Goal: Task Accomplishment & Management: Complete application form

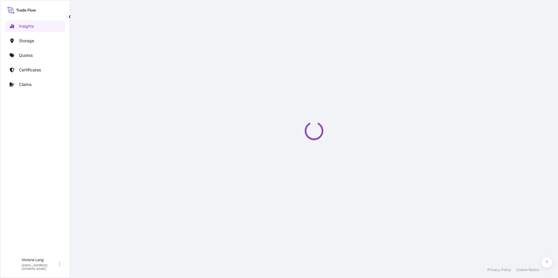
select select "2025"
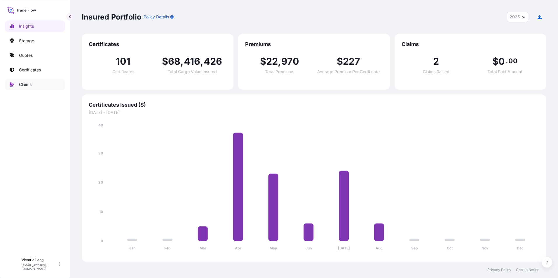
click at [30, 82] on p "Claims" at bounding box center [25, 85] width 13 height 6
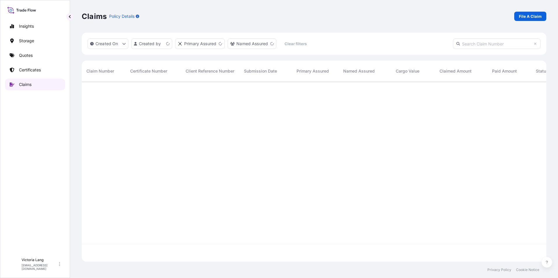
scroll to position [179, 460]
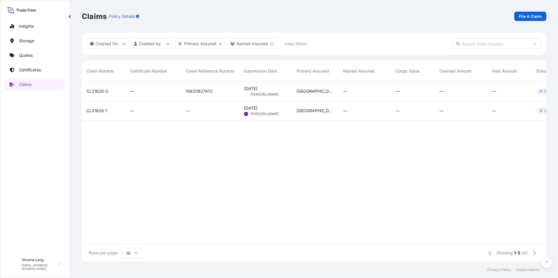
click at [338, 92] on div "[GEOGRAPHIC_DATA]" at bounding box center [315, 92] width 47 height 20
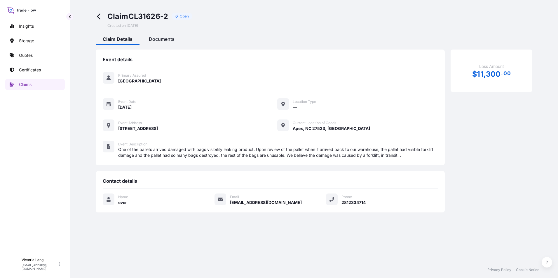
click at [153, 41] on span "Documents" at bounding box center [162, 39] width 26 height 6
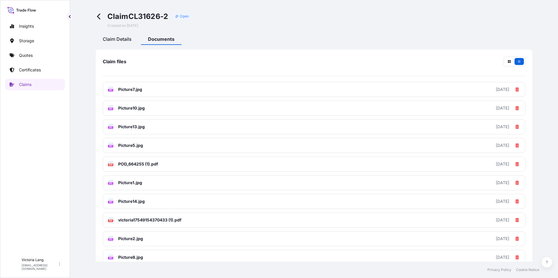
click at [118, 42] on div "Claim Details" at bounding box center [117, 40] width 43 height 10
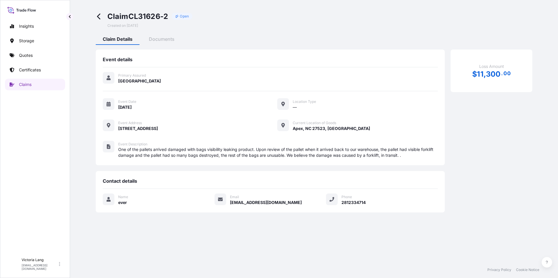
click at [98, 15] on icon at bounding box center [98, 17] width 3 height 6
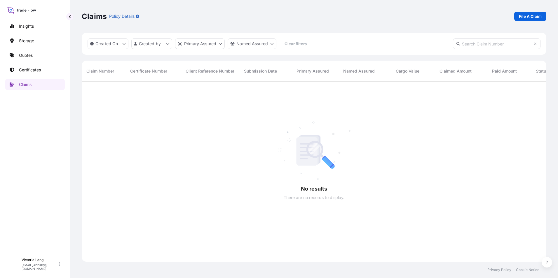
scroll to position [179, 460]
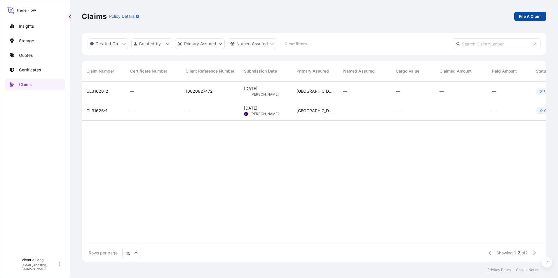
click at [534, 15] on p "File A Claim" at bounding box center [530, 16] width 23 height 6
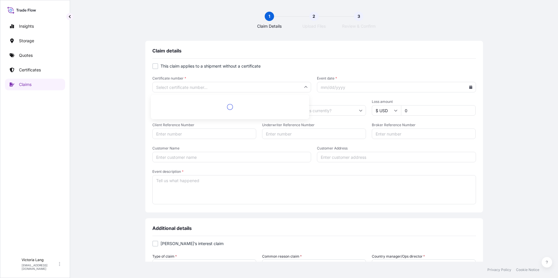
click at [210, 85] on input "Certificate number *" at bounding box center [231, 87] width 159 height 11
click at [154, 66] on div at bounding box center [155, 66] width 6 height 6
checkbox input "true"
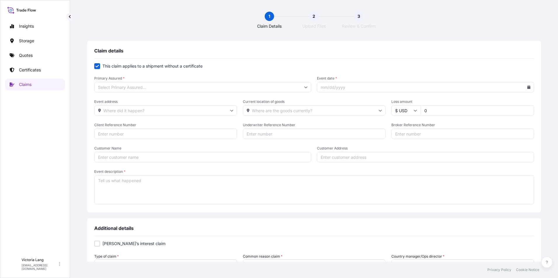
click at [310, 88] on div "Primary Assured * Event date *" at bounding box center [314, 84] width 440 height 16
click at [305, 88] on input "Primary Assured *" at bounding box center [202, 87] width 217 height 11
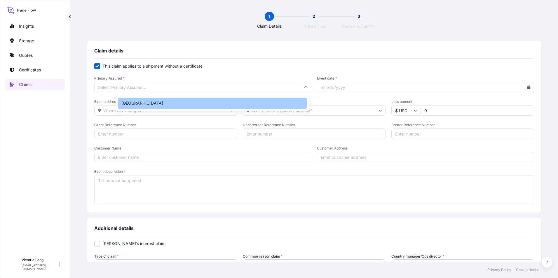
click at [288, 103] on div "[GEOGRAPHIC_DATA]" at bounding box center [212, 103] width 189 height 11
type input "[GEOGRAPHIC_DATA]"
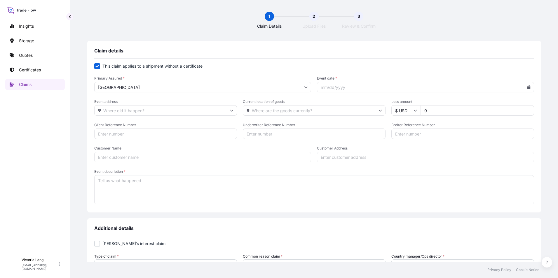
click at [527, 87] on icon at bounding box center [528, 87] width 3 height 4
click at [485, 137] on button "9" at bounding box center [483, 138] width 9 height 9
type input "[DATE]"
click at [165, 111] on input "Event address" at bounding box center [165, 110] width 143 height 11
click at [145, 131] on input "Client Reference Number" at bounding box center [165, 134] width 143 height 11
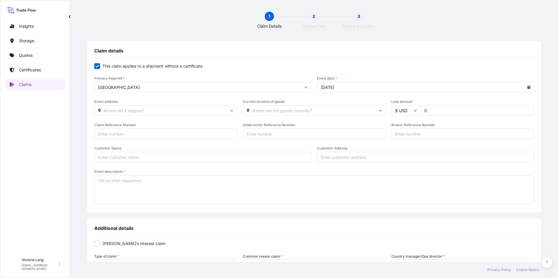
type input "A"
click at [145, 131] on input "[GEOGRAPHIC_DATA]" at bounding box center [165, 134] width 143 height 11
type input "10820816297"
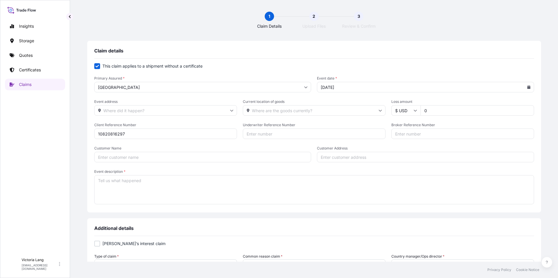
click at [207, 111] on input "Event address" at bounding box center [165, 110] width 143 height 11
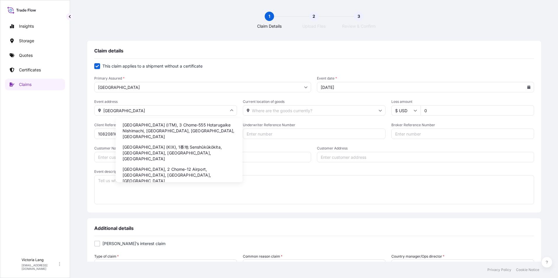
click at [161, 148] on li "[GEOGRAPHIC_DATA] (KIX), 1番地 Senshūkūkōkita, [GEOGRAPHIC_DATA], [GEOGRAPHIC_DAT…" at bounding box center [179, 153] width 122 height 21
type input "[GEOGRAPHIC_DATA] (KIX), 1番地 Senshūkūkōkita, [GEOGRAPHIC_DATA], [GEOGRAPHIC_DAT…"
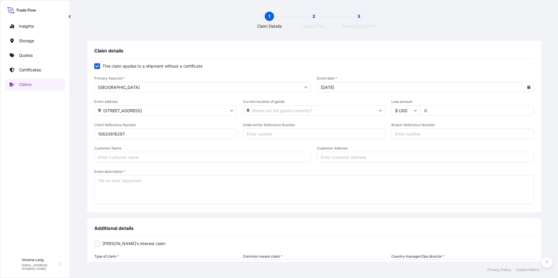
click at [264, 110] on input "Current location of goods" at bounding box center [314, 110] width 143 height 11
paste input "5-2 [PERSON_NAME], [PERSON_NAME]"
click at [301, 106] on input "5-2 [PERSON_NAME], [PERSON_NAME]" at bounding box center [314, 110] width 143 height 11
click at [303, 106] on input "5-2 [PERSON_NAME], [PERSON_NAME]" at bounding box center [314, 110] width 143 height 11
click at [336, 111] on input "5-2 [PERSON_NAME], [PERSON_NAME]" at bounding box center [314, 110] width 143 height 11
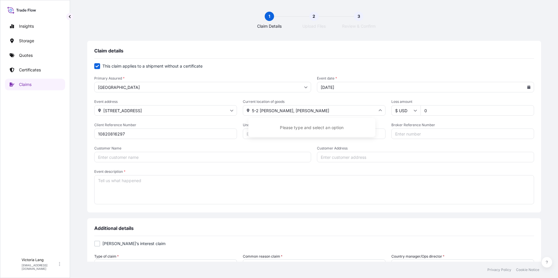
click at [324, 110] on input "5-2 [PERSON_NAME], [PERSON_NAME]" at bounding box center [314, 110] width 143 height 11
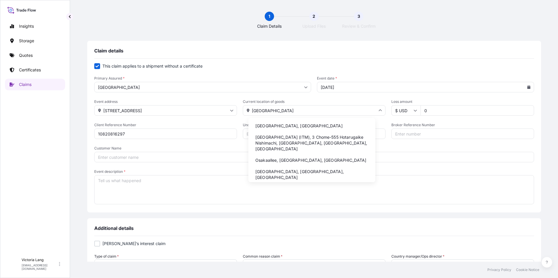
click at [271, 126] on li "[GEOGRAPHIC_DATA], [GEOGRAPHIC_DATA]" at bounding box center [312, 125] width 122 height 11
type input "[GEOGRAPHIC_DATA], [GEOGRAPHIC_DATA]"
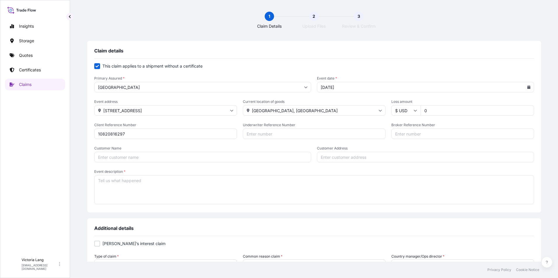
click at [420, 113] on input "0" at bounding box center [476, 110] width 113 height 11
click at [423, 111] on input "0" at bounding box center [476, 110] width 113 height 11
click at [427, 109] on input "0" at bounding box center [476, 110] width 113 height 11
drag, startPoint x: 417, startPoint y: 110, endPoint x: 402, endPoint y: 113, distance: 16.0
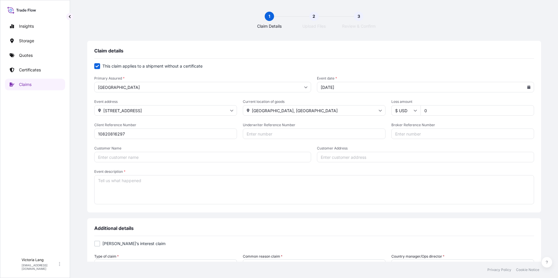
click at [402, 113] on div "$ USD 0" at bounding box center [462, 110] width 143 height 11
type input "0"
type input "1027.50"
click at [312, 136] on input "Underwriter Reference Number" at bounding box center [314, 134] width 143 height 11
click at [182, 160] on input "Customer Name" at bounding box center [202, 157] width 217 height 11
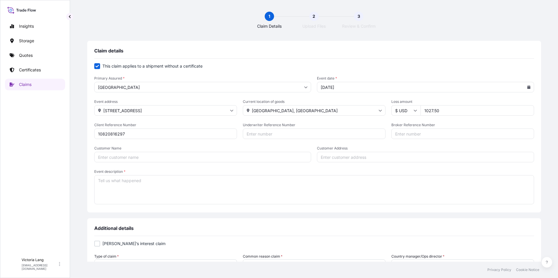
paste input "COAKEN TECHNO CO., LTD"
type input "COAKEN TECHNO CO., LTD"
click at [339, 156] on input "Customer Address" at bounding box center [425, 157] width 217 height 11
paste input "5-2 NICHIMACHI, CHIKKO-HAMADERA NISHI-KU, [GEOGRAPHIC_DATA]-SHI OSAKA 592-8352 …"
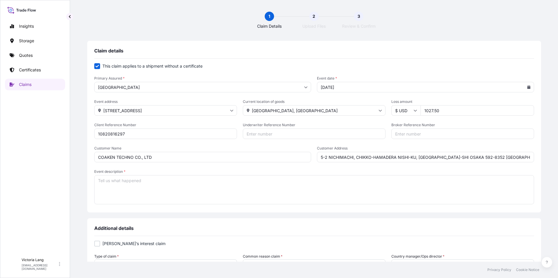
type input "5-2 NICHIMACHI, CHIKKO-HAMADERA NISHI-KU, [GEOGRAPHIC_DATA]-SHI OSAKA 592-8352 …"
click at [160, 189] on textarea "Event description *" at bounding box center [314, 189] width 440 height 29
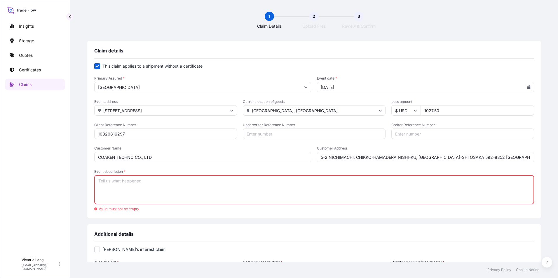
click at [157, 187] on textarea "Event description *" at bounding box center [314, 189] width 440 height 29
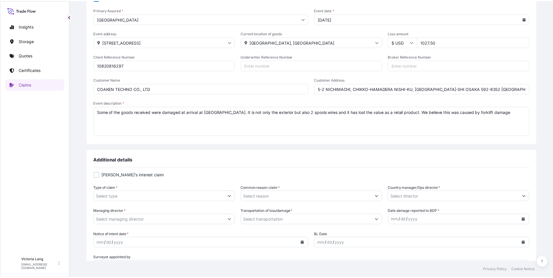
scroll to position [88, 0]
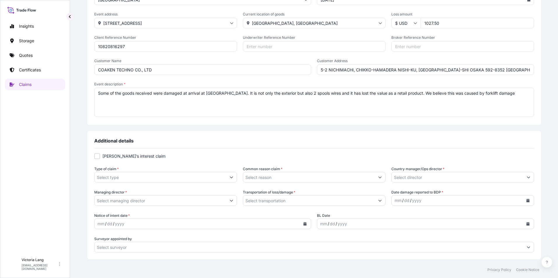
type textarea "Some of the goods received were damaged at arrival at [GEOGRAPHIC_DATA]. It is …"
click at [169, 178] on input "Type of claim *" at bounding box center [161, 177] width 132 height 11
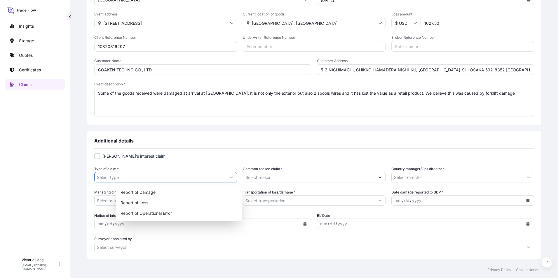
click at [233, 176] on icon "Show suggestions" at bounding box center [232, 178] width 4 height 4
click at [175, 193] on div "Report of Damage" at bounding box center [179, 192] width 122 height 11
type input "Report of Damage"
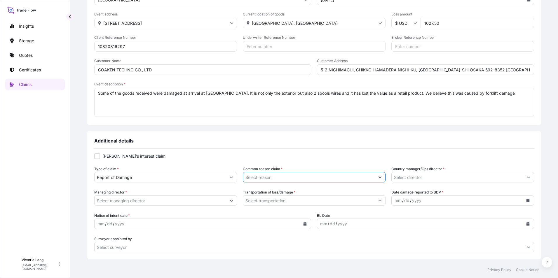
click at [363, 176] on input "Common reason claim *" at bounding box center [309, 177] width 132 height 11
click at [375, 175] on button "Show suggestions" at bounding box center [380, 177] width 11 height 11
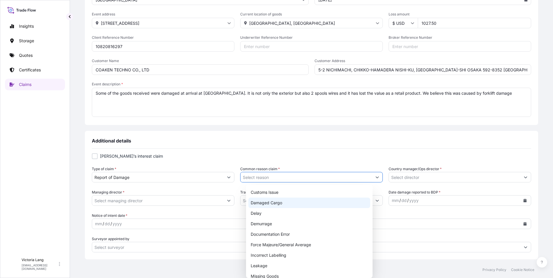
click at [302, 202] on div "Damaged Cargo" at bounding box center [310, 203] width 122 height 11
type input "Damaged Cargo"
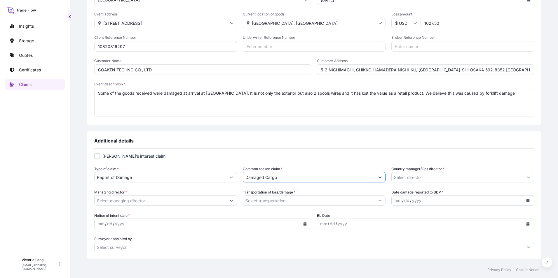
click at [523, 177] on button "Show suggestions" at bounding box center [528, 177] width 11 height 11
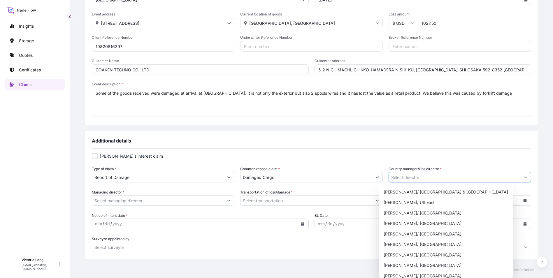
scroll to position [292, 0]
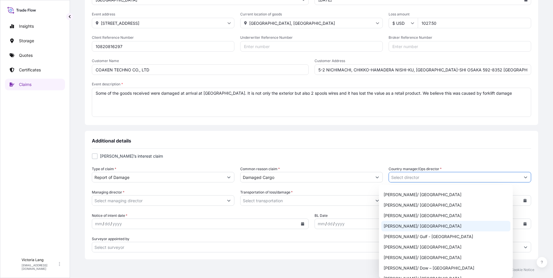
click at [456, 226] on div "[PERSON_NAME]/ [GEOGRAPHIC_DATA]" at bounding box center [446, 226] width 129 height 11
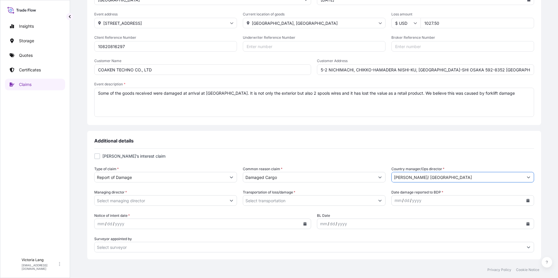
click at [523, 175] on button "Show suggestions" at bounding box center [528, 177] width 11 height 11
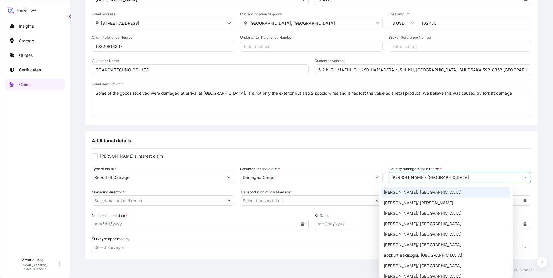
click at [429, 178] on input "[PERSON_NAME]/ [GEOGRAPHIC_DATA]" at bounding box center [455, 177] width 132 height 11
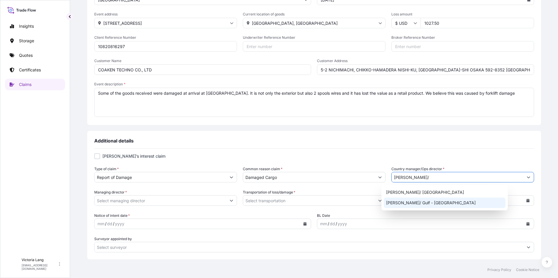
click at [437, 203] on div "[PERSON_NAME]/ Gulf - [GEOGRAPHIC_DATA]" at bounding box center [445, 203] width 122 height 11
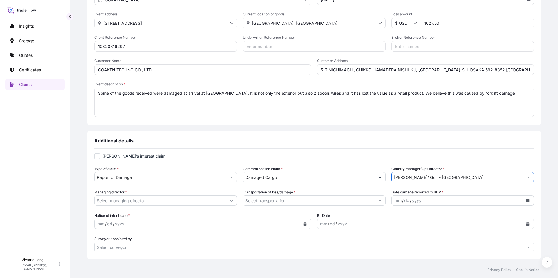
type input "[PERSON_NAME]/ Gulf - [GEOGRAPHIC_DATA]"
click at [226, 204] on input "Managing director *" at bounding box center [161, 200] width 132 height 11
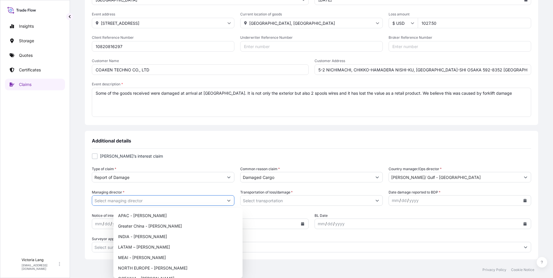
click at [234, 200] on button "Show suggestions" at bounding box center [229, 200] width 11 height 11
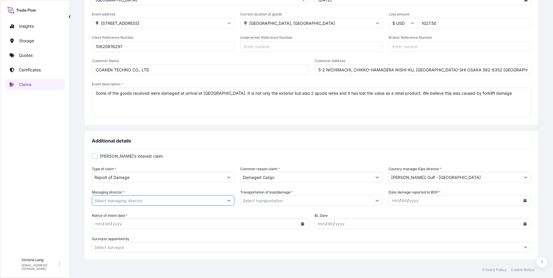
scroll to position [0, 0]
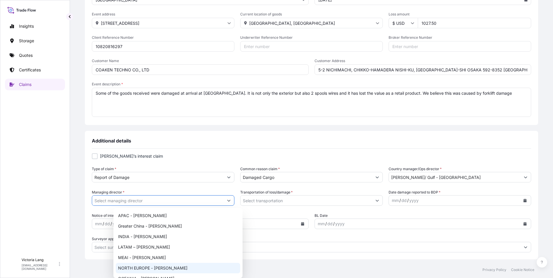
click at [234, 202] on button "Show suggestions" at bounding box center [229, 200] width 11 height 11
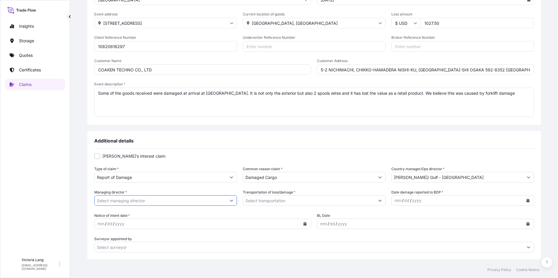
click at [197, 202] on input "Managing director *" at bounding box center [161, 200] width 132 height 11
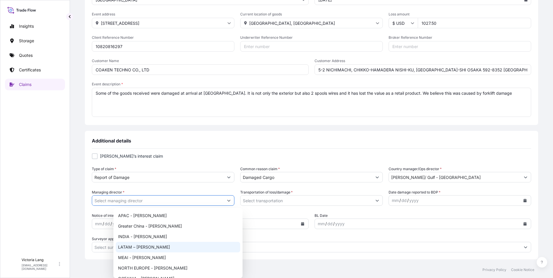
click at [234, 204] on button "Show suggestions" at bounding box center [229, 200] width 11 height 11
click at [144, 276] on div "OCEANIA - [PERSON_NAME]" at bounding box center [178, 279] width 125 height 11
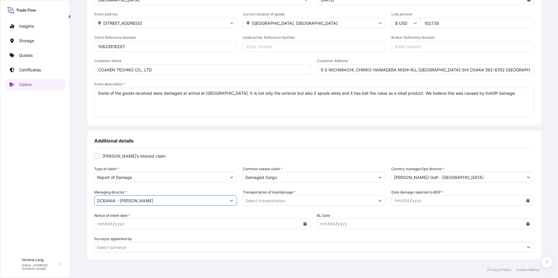
click at [237, 200] on button "Show suggestions" at bounding box center [231, 200] width 11 height 11
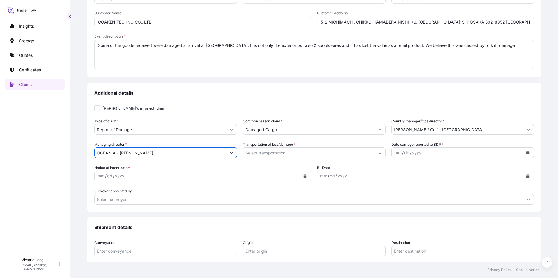
scroll to position [146, 0]
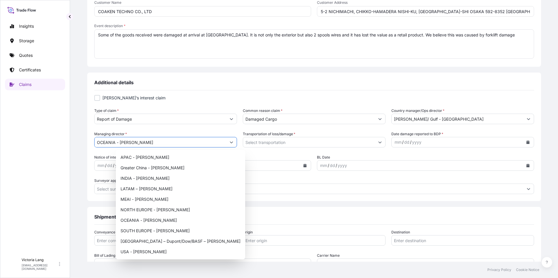
click at [237, 144] on button "Show suggestions" at bounding box center [231, 142] width 11 height 11
click at [161, 250] on div "USA - [PERSON_NAME]" at bounding box center [180, 252] width 125 height 11
type input "USA - [PERSON_NAME]"
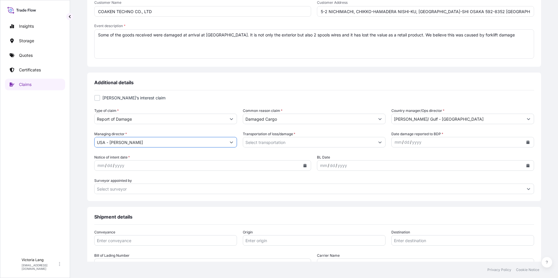
click at [375, 140] on button "Show suggestions" at bounding box center [380, 142] width 11 height 11
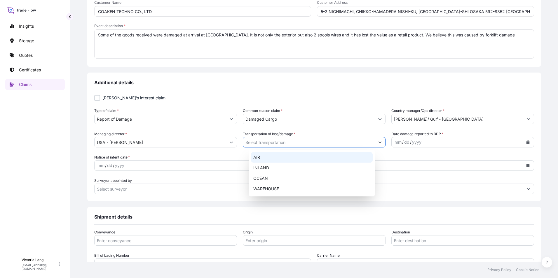
click at [270, 155] on div "AIR" at bounding box center [312, 157] width 122 height 11
type input "AIR"
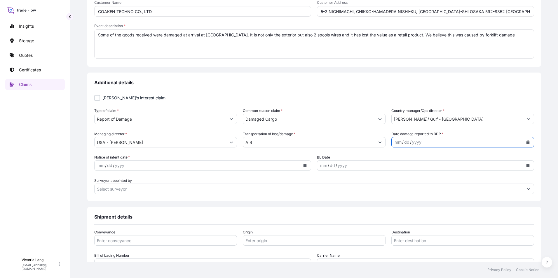
click at [523, 141] on button "Calendar" at bounding box center [527, 142] width 9 height 9
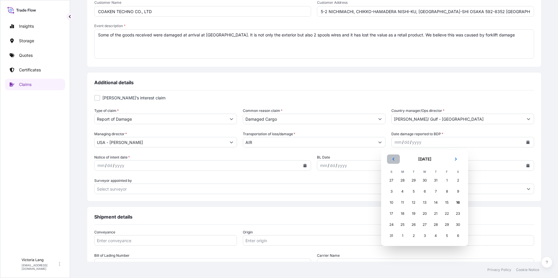
click at [393, 158] on icon "Previous" at bounding box center [394, 160] width 4 height 4
click at [427, 204] on div "16" at bounding box center [424, 203] width 11 height 11
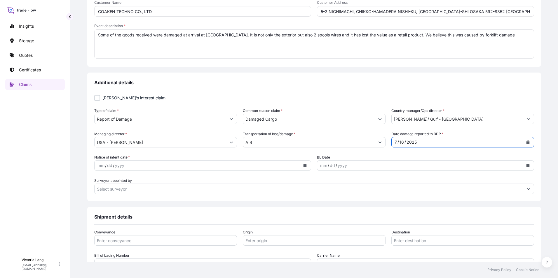
click at [303, 166] on icon "Calendar" at bounding box center [304, 166] width 3 height 4
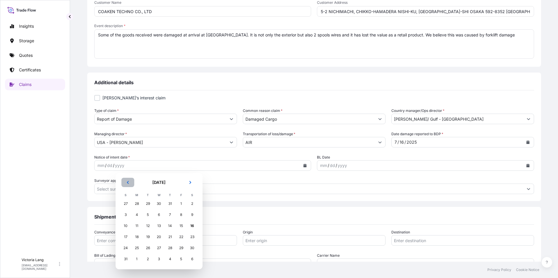
click at [129, 183] on icon "Previous" at bounding box center [128, 183] width 4 height 4
click at [159, 215] on div "9" at bounding box center [159, 215] width 11 height 11
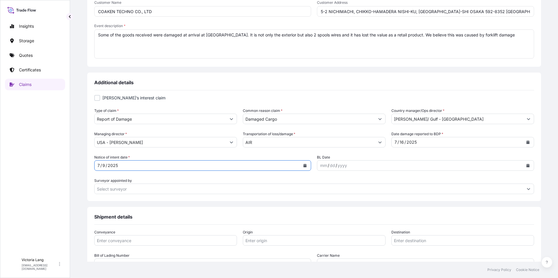
click at [526, 164] on icon "Calendar" at bounding box center [527, 166] width 3 height 4
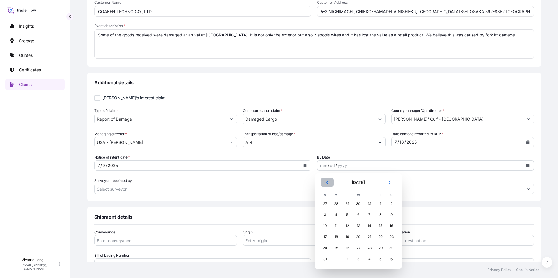
click at [326, 182] on icon "Previous" at bounding box center [327, 183] width 4 height 4
click at [368, 202] on div "3" at bounding box center [369, 204] width 11 height 11
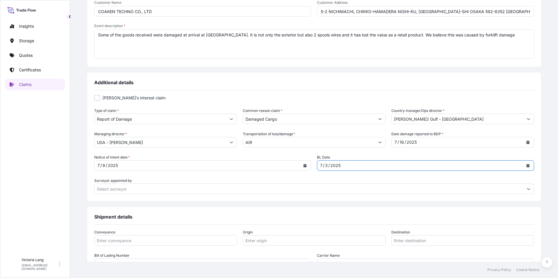
click at [523, 186] on button "Show suggestions" at bounding box center [528, 189] width 11 height 11
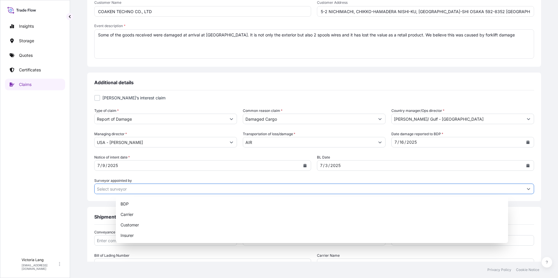
click at [165, 174] on form "[PERSON_NAME]’s interest claim Type of claim * Report of Damage Common reason c…" at bounding box center [314, 144] width 440 height 99
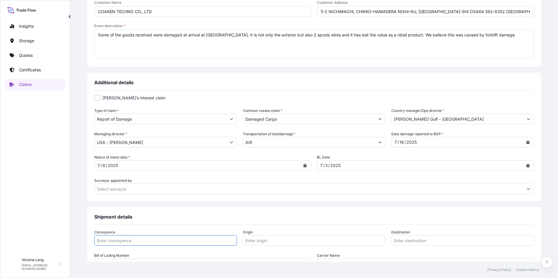
click at [183, 243] on input "Conveyance" at bounding box center [165, 240] width 143 height 11
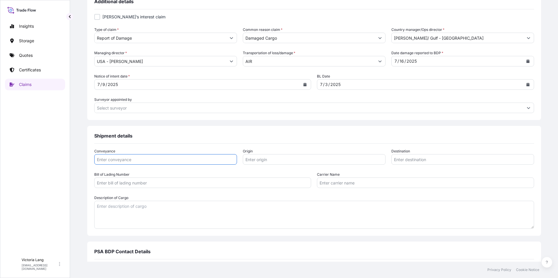
scroll to position [263, 0]
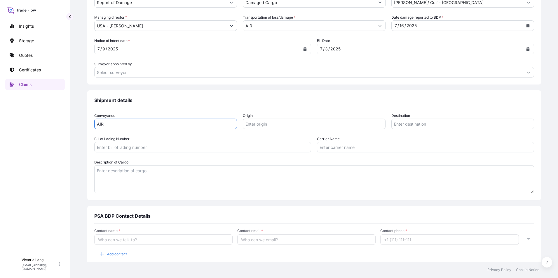
type input "AIR"
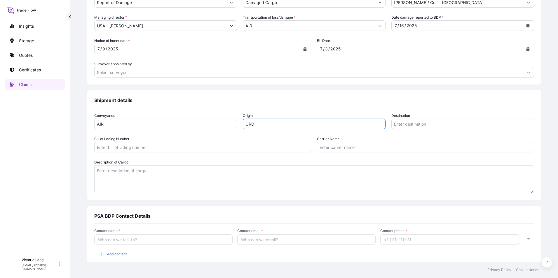
type input "ORD"
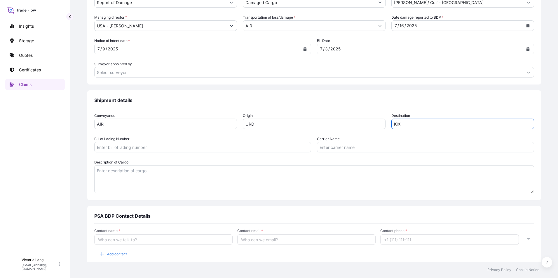
type input "KIX"
click at [153, 146] on input "Bill of Lading Number" at bounding box center [202, 147] width 217 height 11
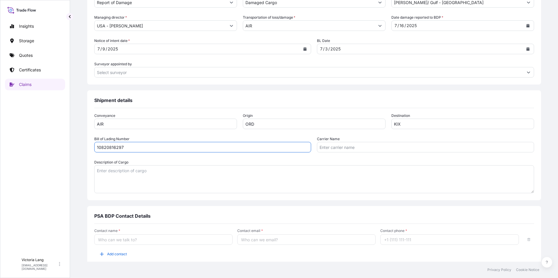
click at [132, 147] on input "10820816297" at bounding box center [202, 147] width 217 height 11
type input "01436217145"
click at [344, 148] on input "Carrier Name" at bounding box center [425, 147] width 217 height 11
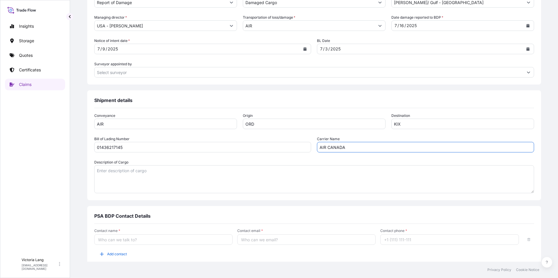
type input "AIR CANADA"
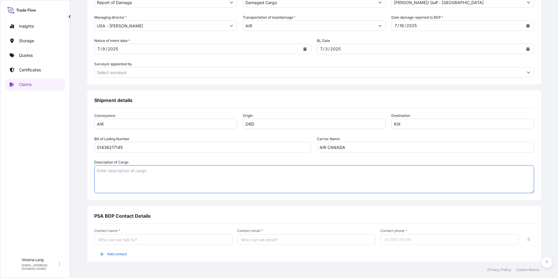
click at [134, 184] on textarea "Description of Cargo" at bounding box center [314, 179] width 440 height 28
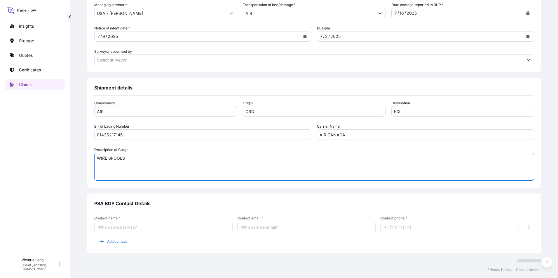
scroll to position [286, 0]
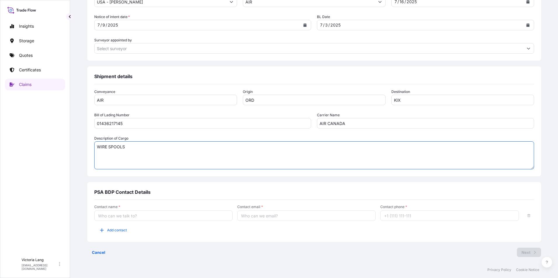
type textarea "WIRE SPOOLS"
click at [143, 214] on input "Contact name *" at bounding box center [163, 216] width 138 height 11
type input "[PERSON_NAME]"
type input "[EMAIL_ADDRESS][DOMAIN_NAME]"
type input "12812334714"
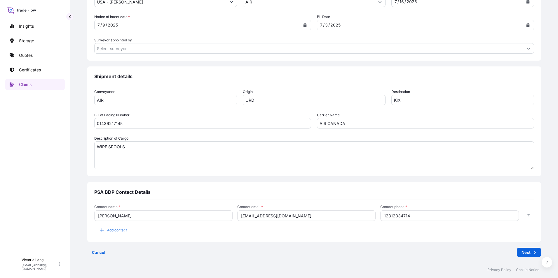
type input "[PERSON_NAME]"
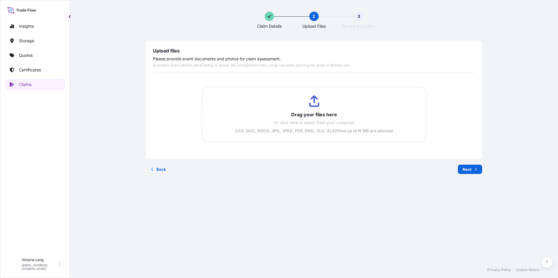
click at [312, 118] on input "Drag your files here Or click here to select from your computer CSV, DOC, DOCX,…" at bounding box center [314, 114] width 224 height 55
type input "C:\fakepath\IMG_0430 (1).jpeg"
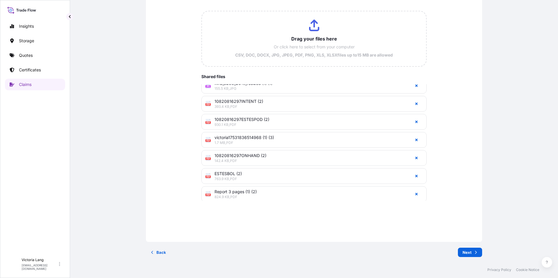
scroll to position [152, 0]
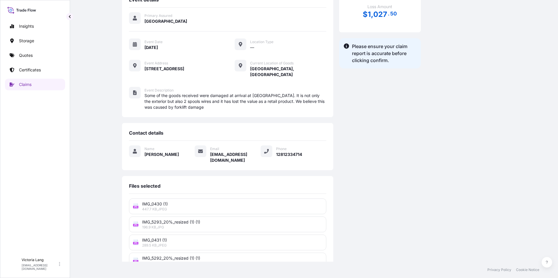
click at [168, 152] on span "[PERSON_NAME]" at bounding box center [161, 155] width 34 height 6
click at [179, 151] on div "Name" at bounding box center [161, 149] width 34 height 6
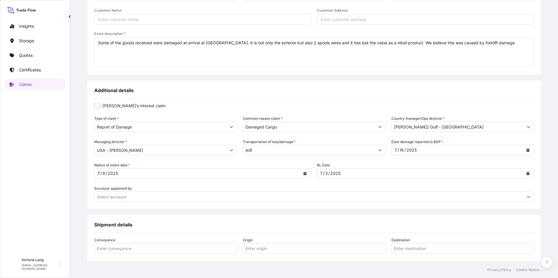
scroll to position [286, 0]
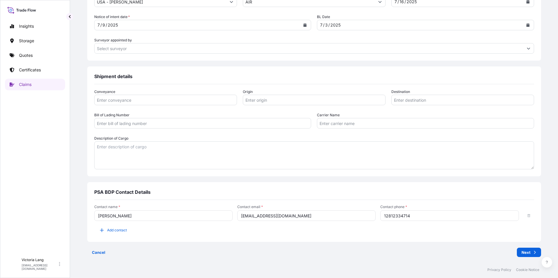
drag, startPoint x: 138, startPoint y: 214, endPoint x: 119, endPoint y: 209, distance: 19.5
click at [119, 209] on div "Contact name * [PERSON_NAME]" at bounding box center [163, 213] width 138 height 16
click at [119, 214] on input "[PERSON_NAME]" at bounding box center [163, 216] width 138 height 11
type input "[PERSON_NAME]"
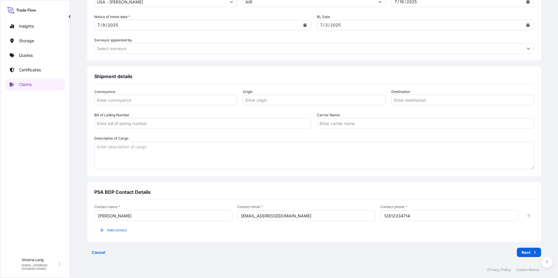
click at [368, 163] on textarea "Description of Cargo" at bounding box center [314, 155] width 440 height 28
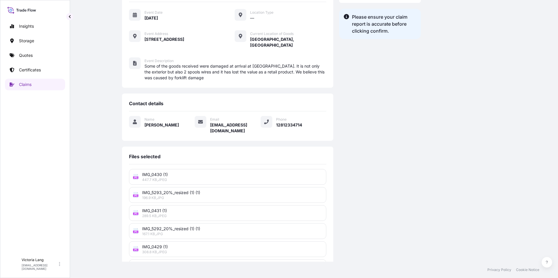
scroll to position [125, 0]
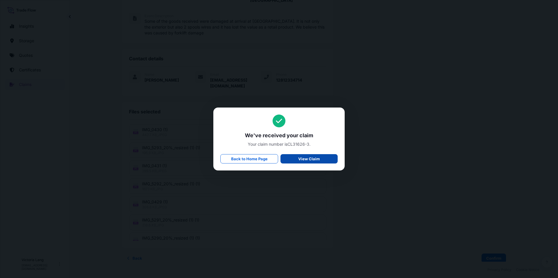
click at [321, 161] on link "View Claim" at bounding box center [308, 158] width 57 height 9
